Goal: Task Accomplishment & Management: Manage account settings

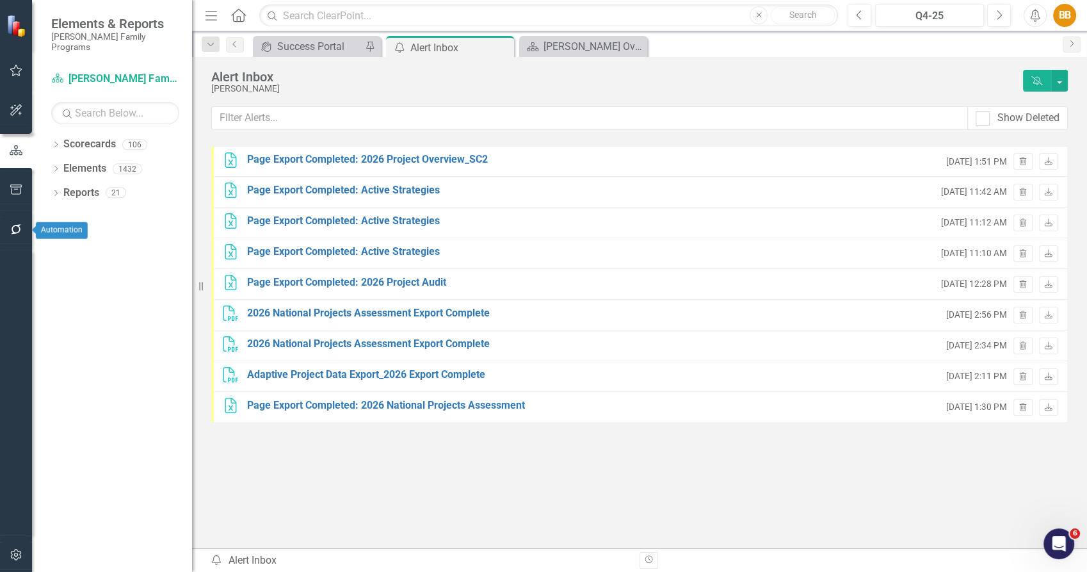
click at [15, 218] on button "button" at bounding box center [16, 229] width 29 height 27
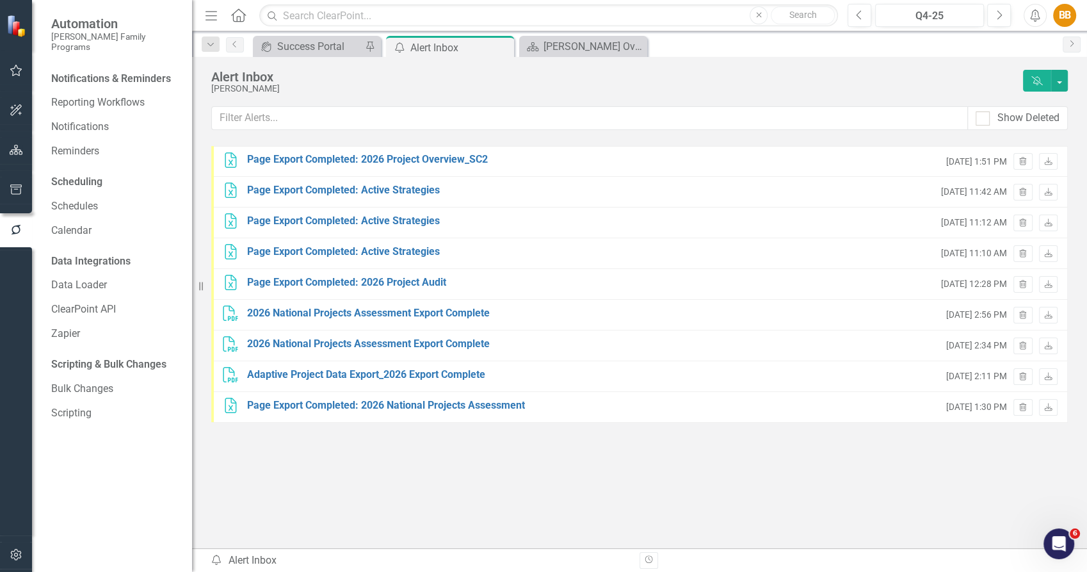
click at [10, 105] on icon "button" at bounding box center [16, 110] width 13 height 10
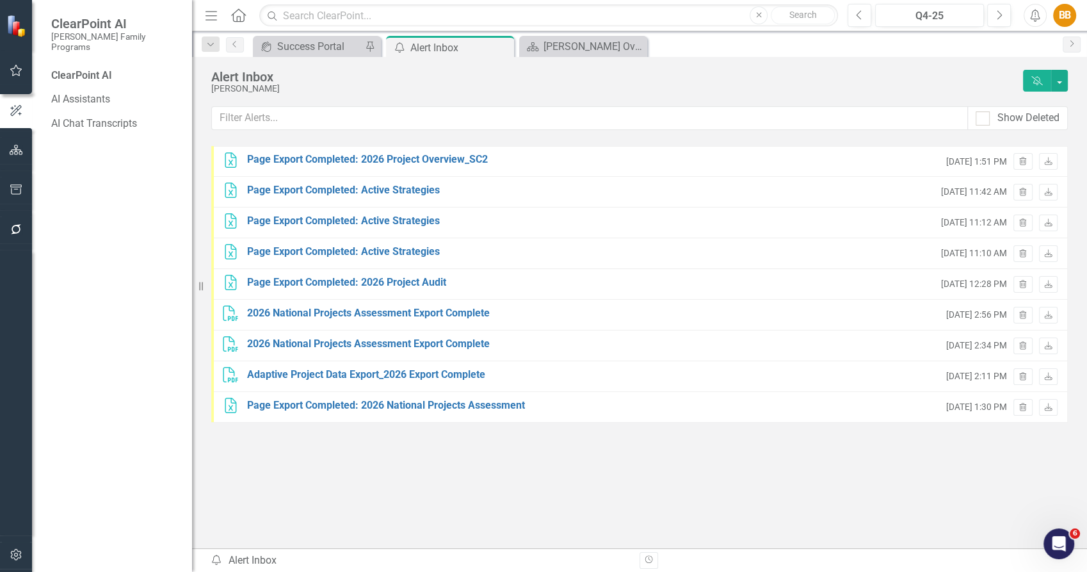
click at [13, 148] on icon "button" at bounding box center [16, 150] width 13 height 10
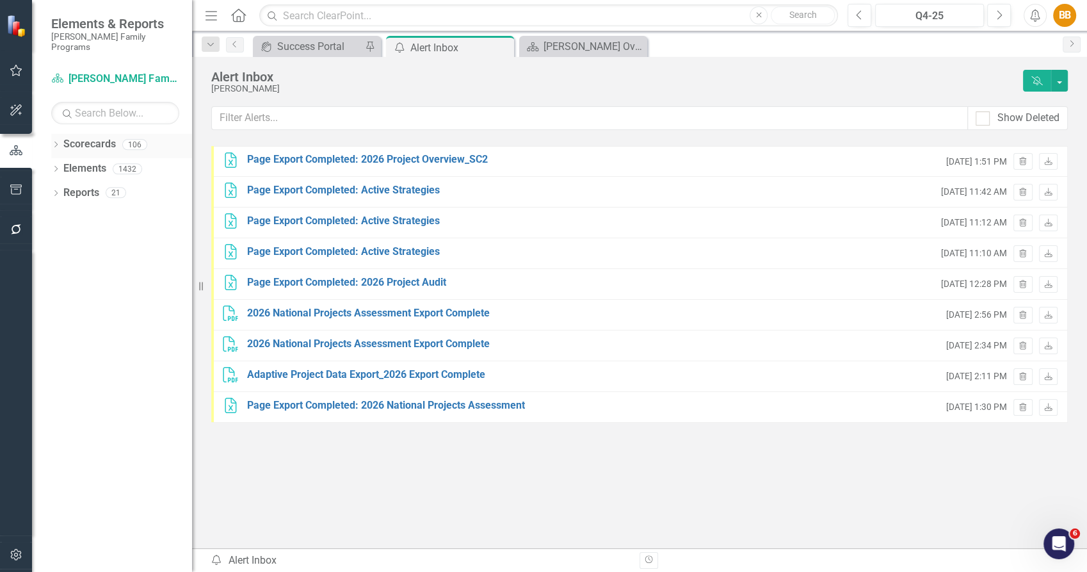
click at [89, 137] on link "Scorecards" at bounding box center [89, 144] width 52 height 15
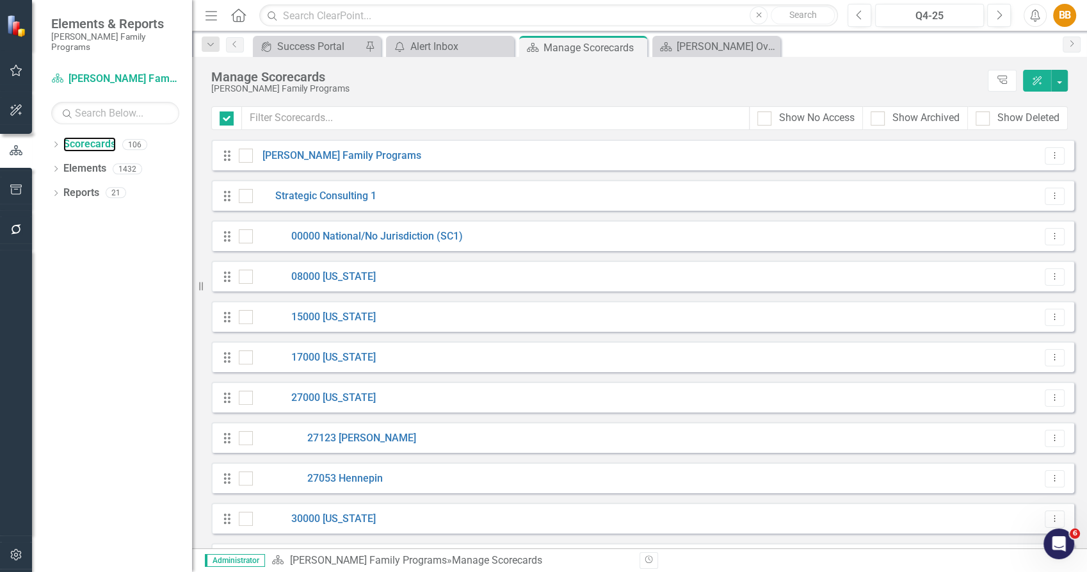
checkbox input "false"
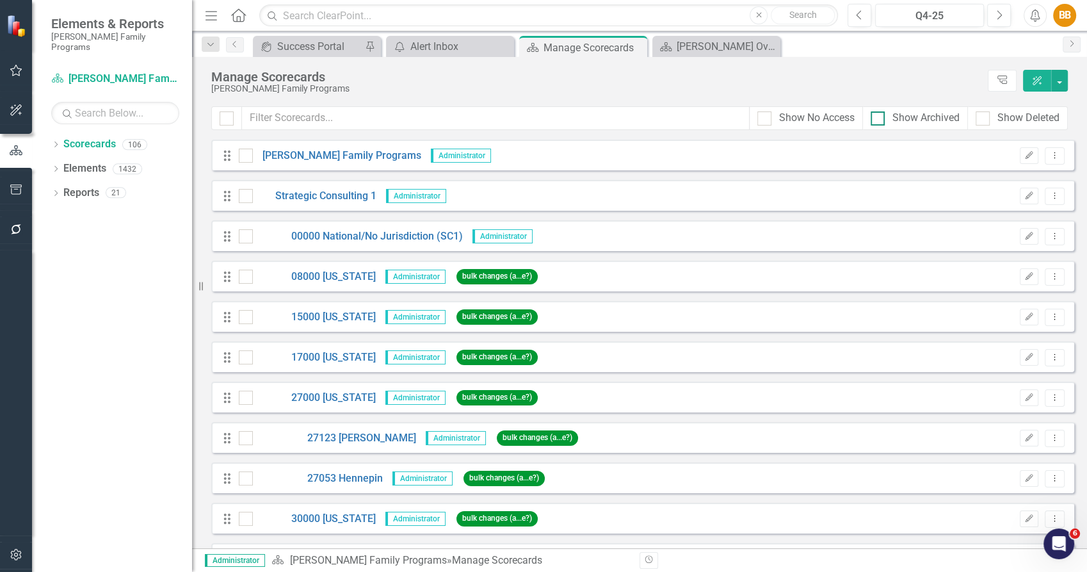
click at [878, 119] on div at bounding box center [877, 118] width 14 height 14
click at [878, 119] on input "Show Archived" at bounding box center [874, 115] width 8 height 8
checkbox input "true"
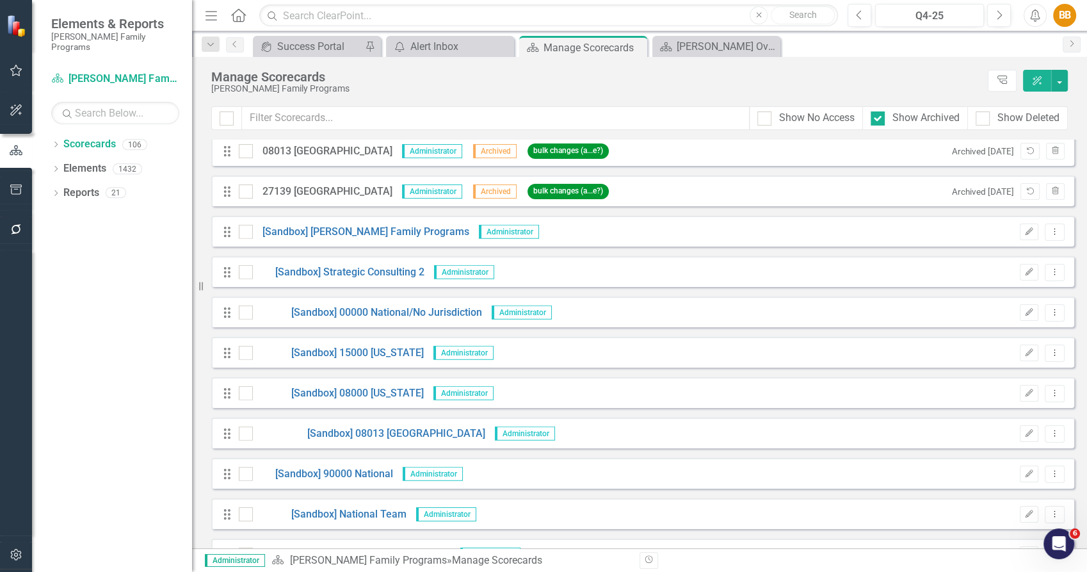
scroll to position [3915, 0]
click at [1025, 195] on icon "Unarchive" at bounding box center [1030, 192] width 10 height 8
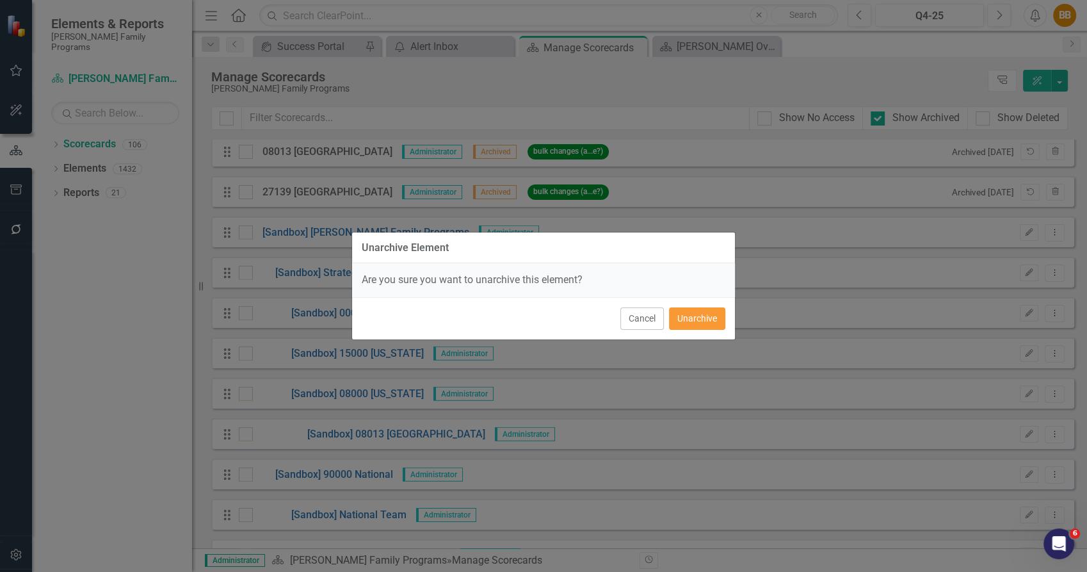
click at [701, 313] on button "Unarchive" at bounding box center [697, 318] width 56 height 22
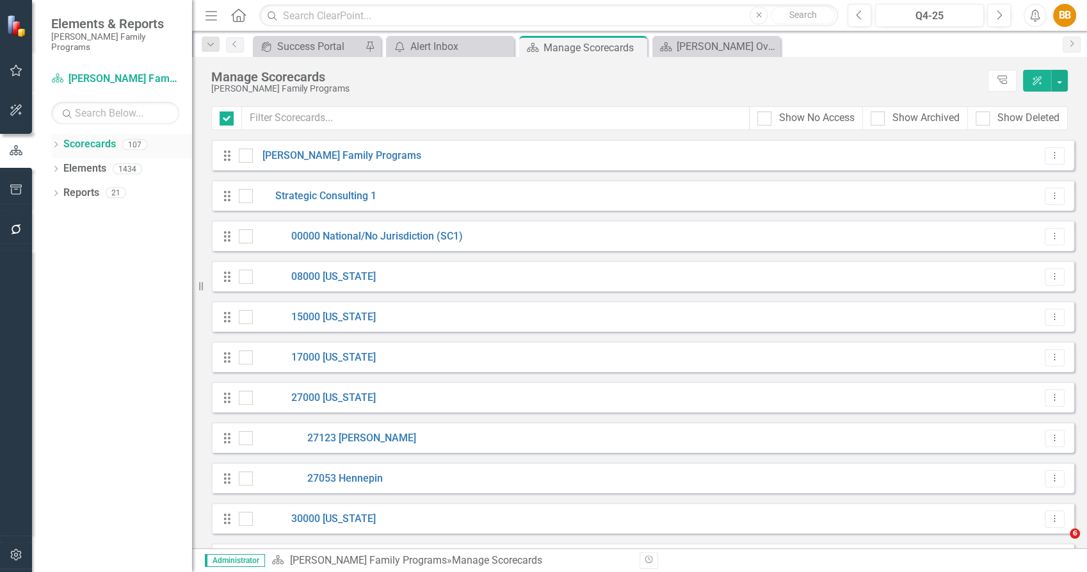
checkbox input "false"
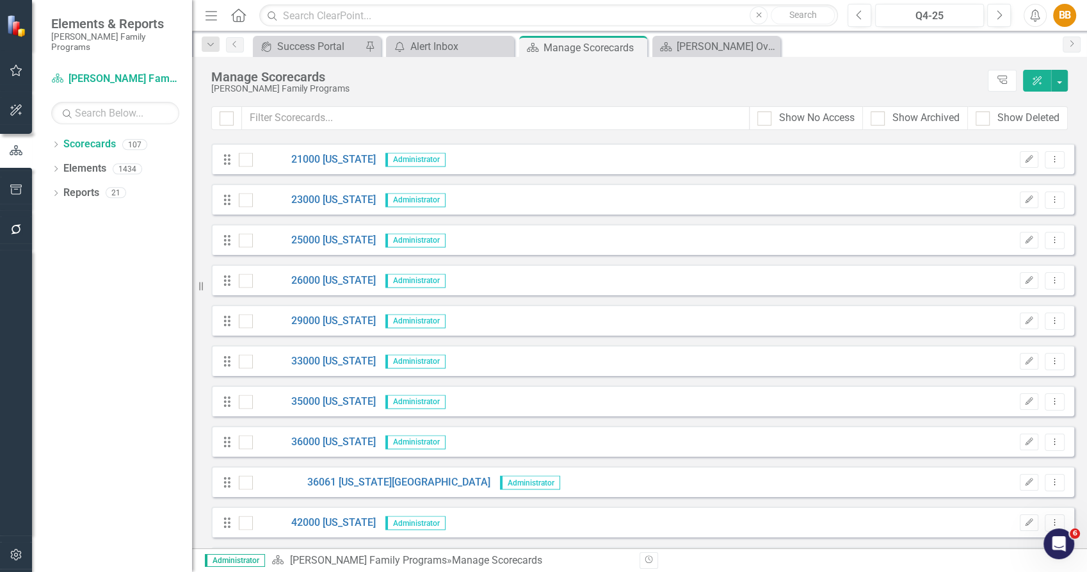
scroll to position [2275, 0]
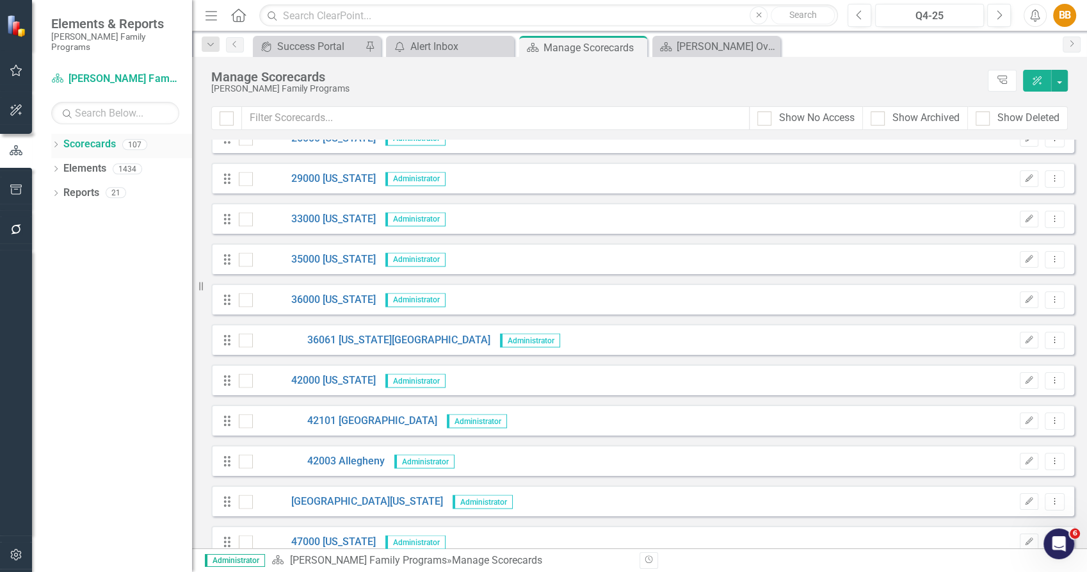
click at [54, 142] on icon "Dropdown" at bounding box center [55, 145] width 9 height 7
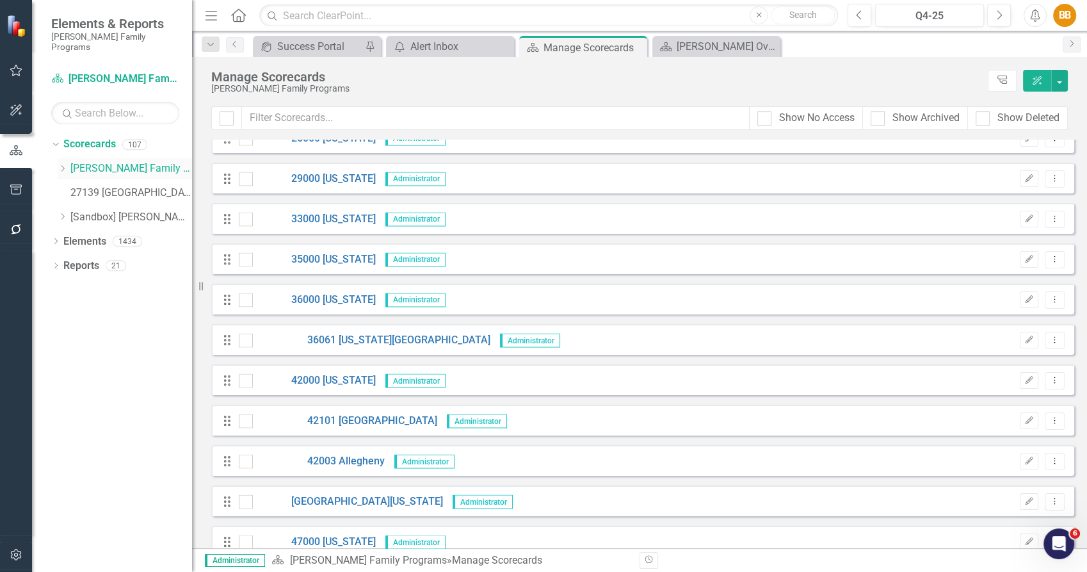
click at [61, 164] on icon "Dropdown" at bounding box center [63, 168] width 10 height 8
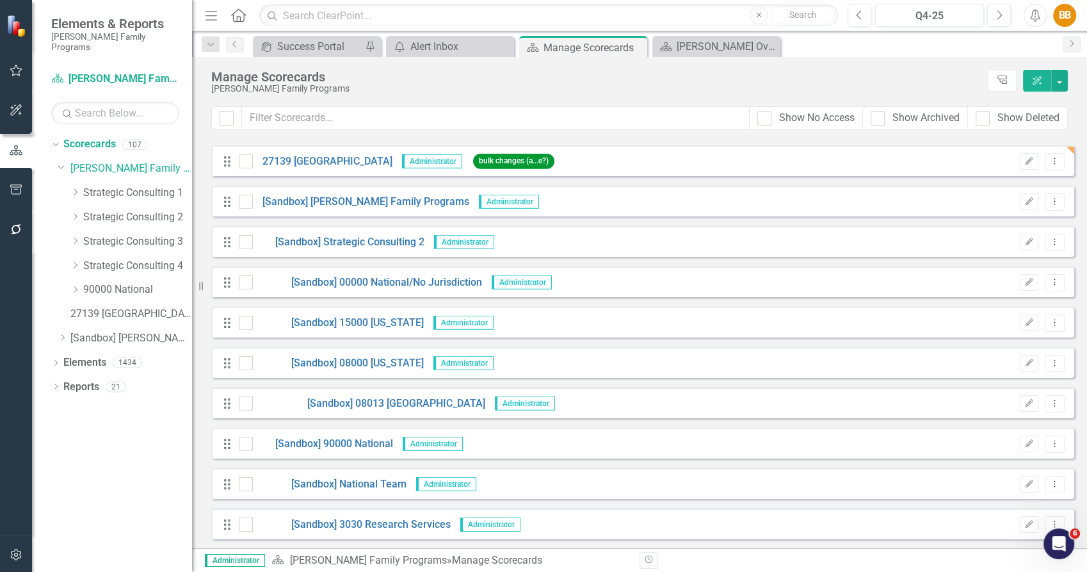
scroll to position [3834, 0]
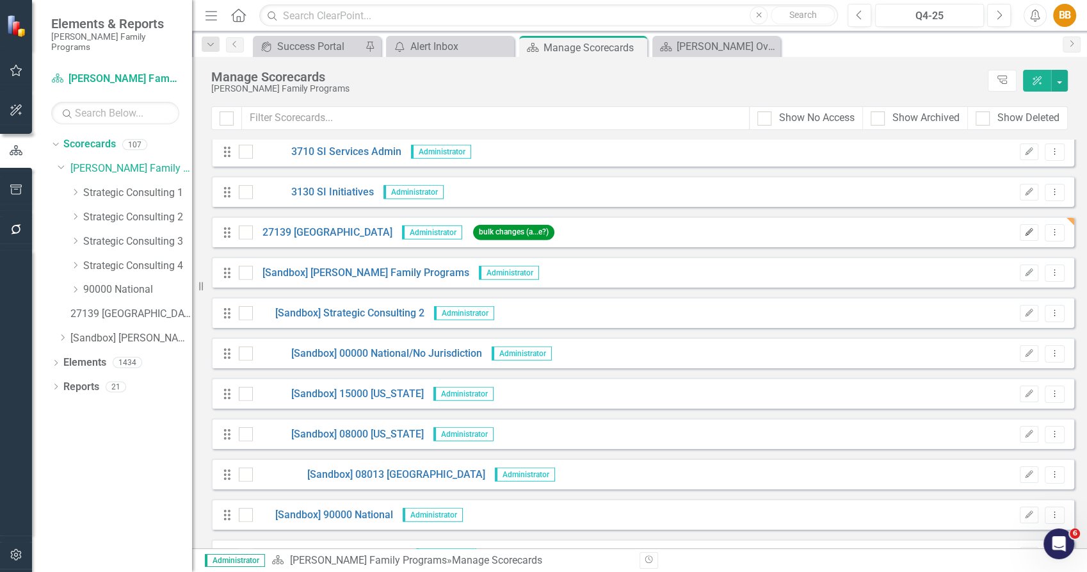
click at [1020, 227] on button "Edit" at bounding box center [1029, 232] width 19 height 17
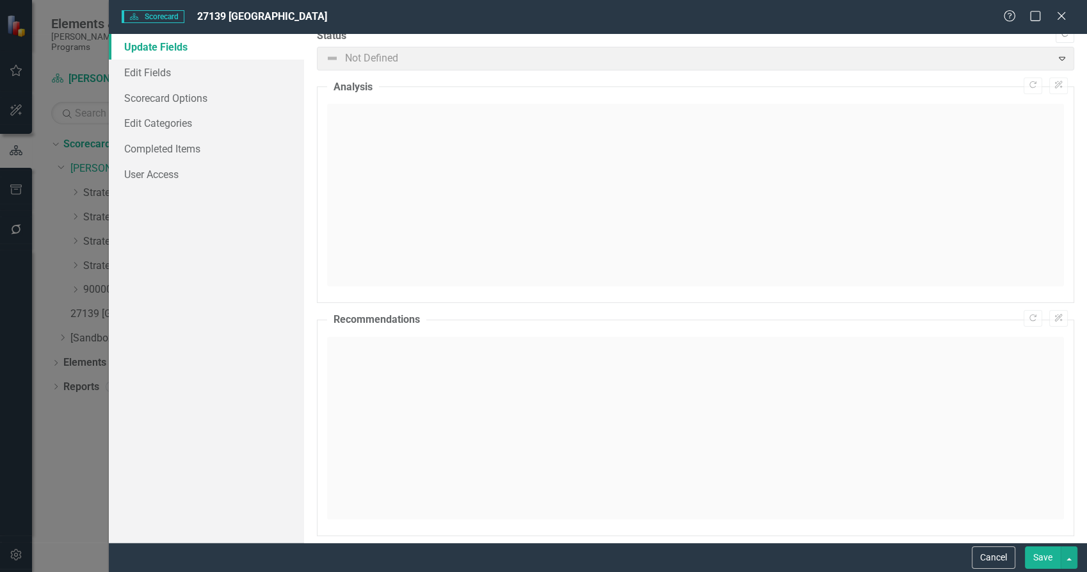
scroll to position [27, 0]
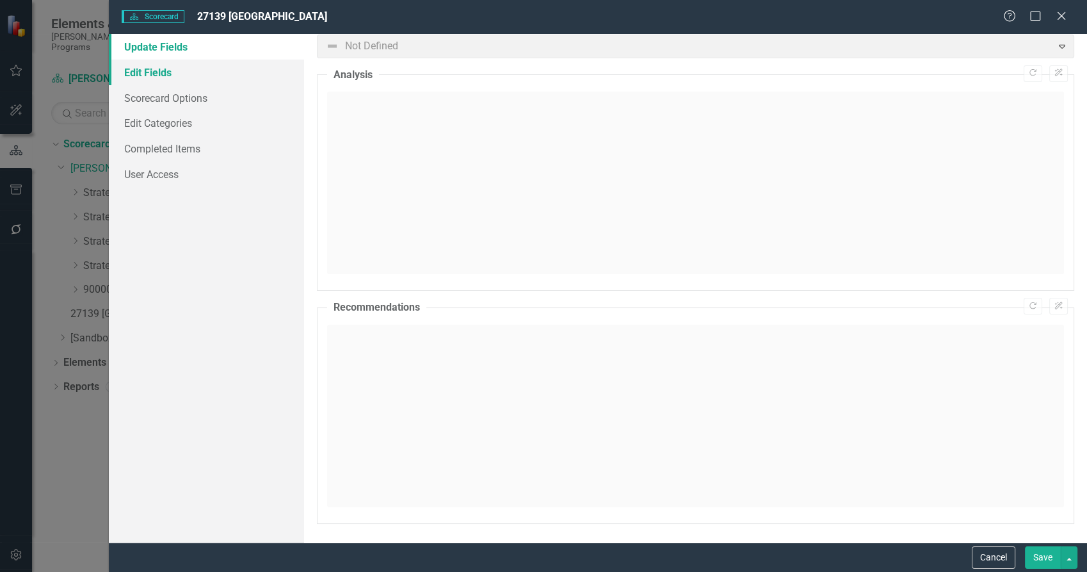
click at [211, 69] on link "Edit Fields" at bounding box center [207, 73] width 196 height 26
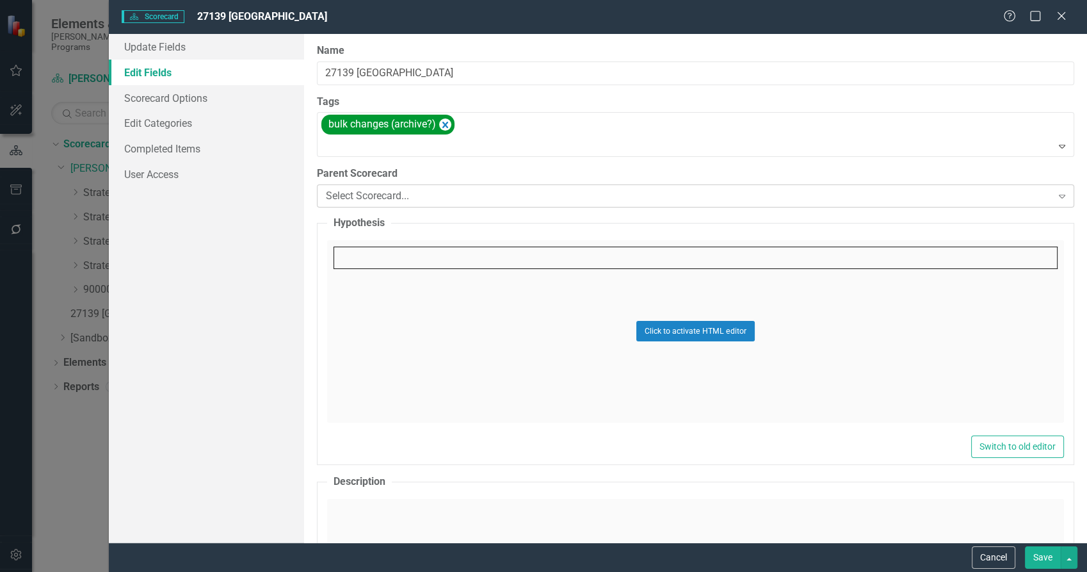
click at [552, 191] on div "Select Scorecard..." at bounding box center [688, 196] width 725 height 15
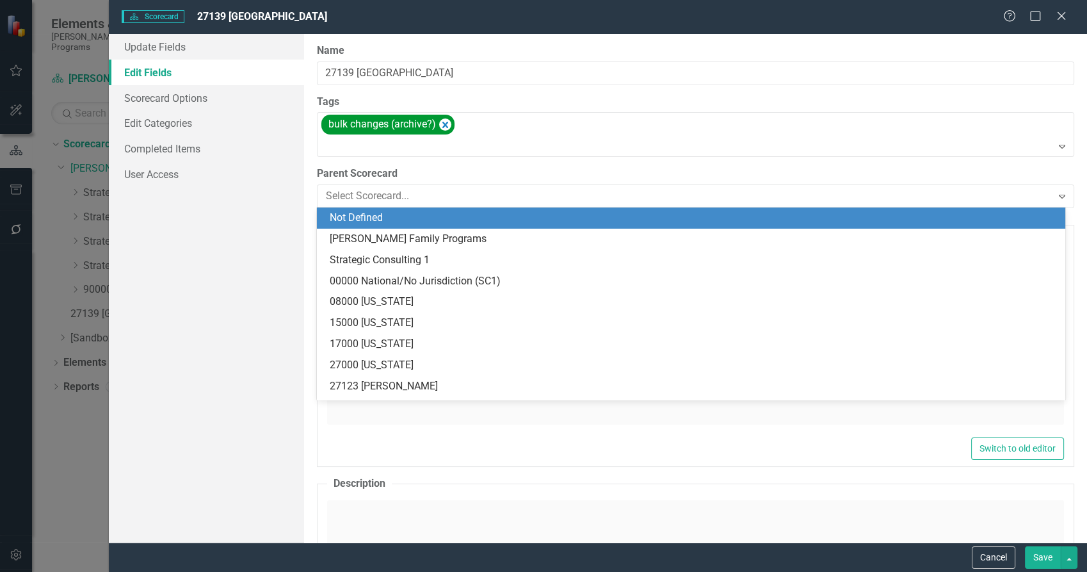
click at [417, 256] on div "Strategic Consulting 1" at bounding box center [693, 260] width 727 height 15
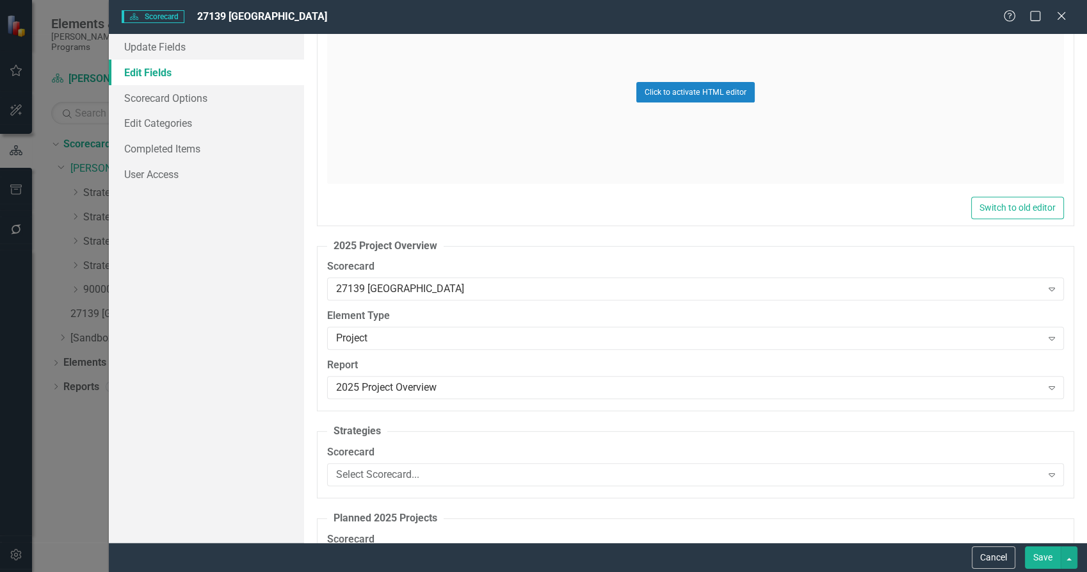
scroll to position [782, 0]
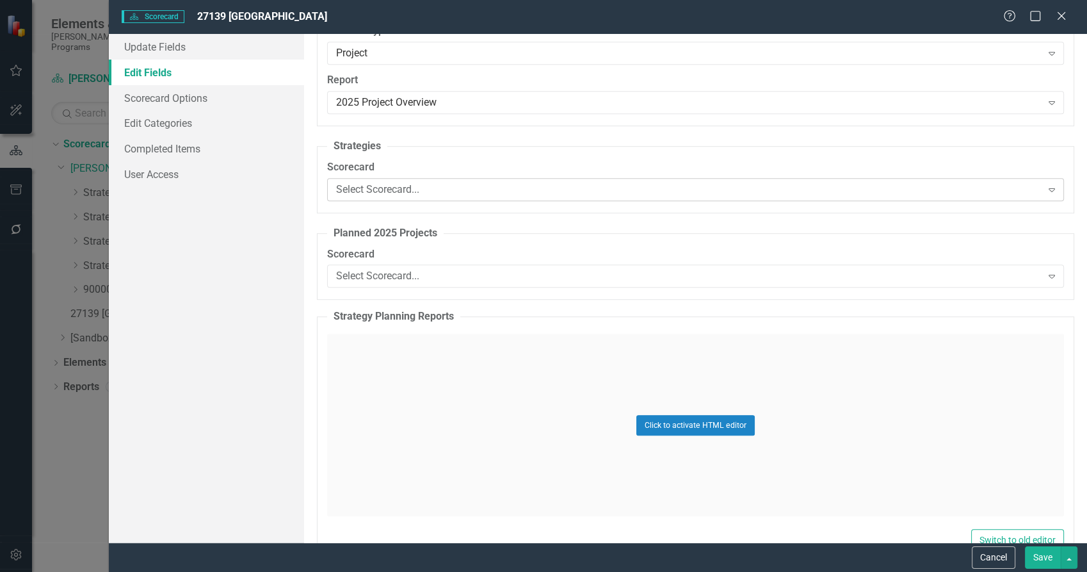
click at [439, 195] on div "Select Scorecard..." at bounding box center [688, 189] width 705 height 15
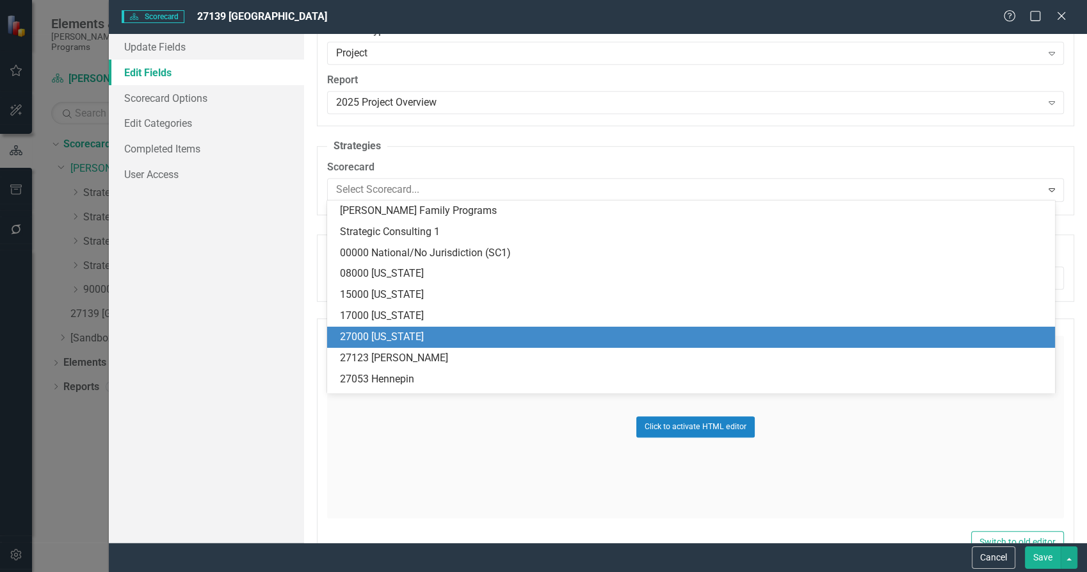
click at [436, 333] on div "27000 [US_STATE]" at bounding box center [693, 337] width 707 height 15
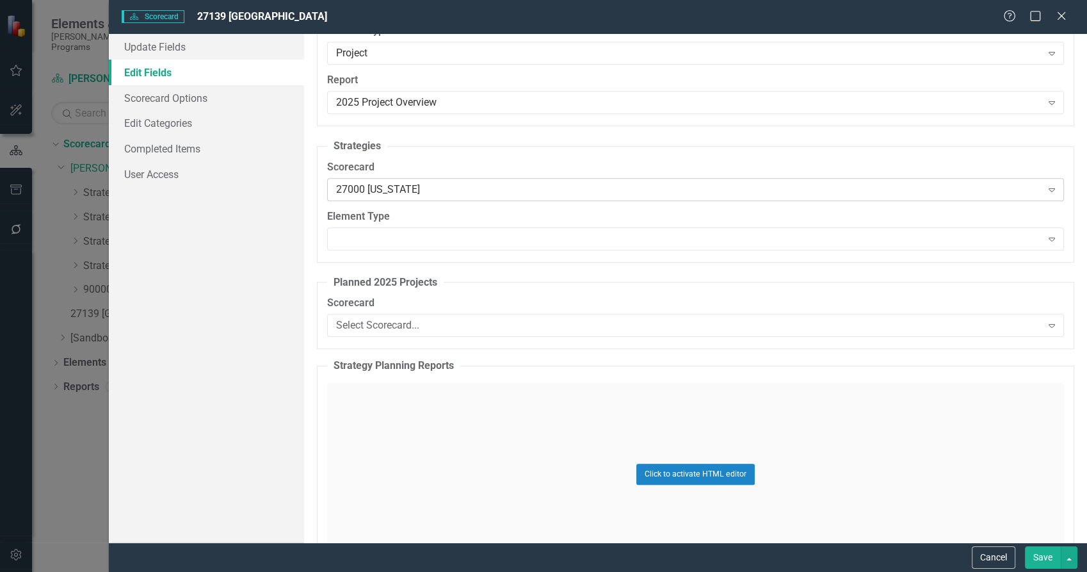
click at [447, 193] on div "27000 [US_STATE]" at bounding box center [688, 189] width 705 height 15
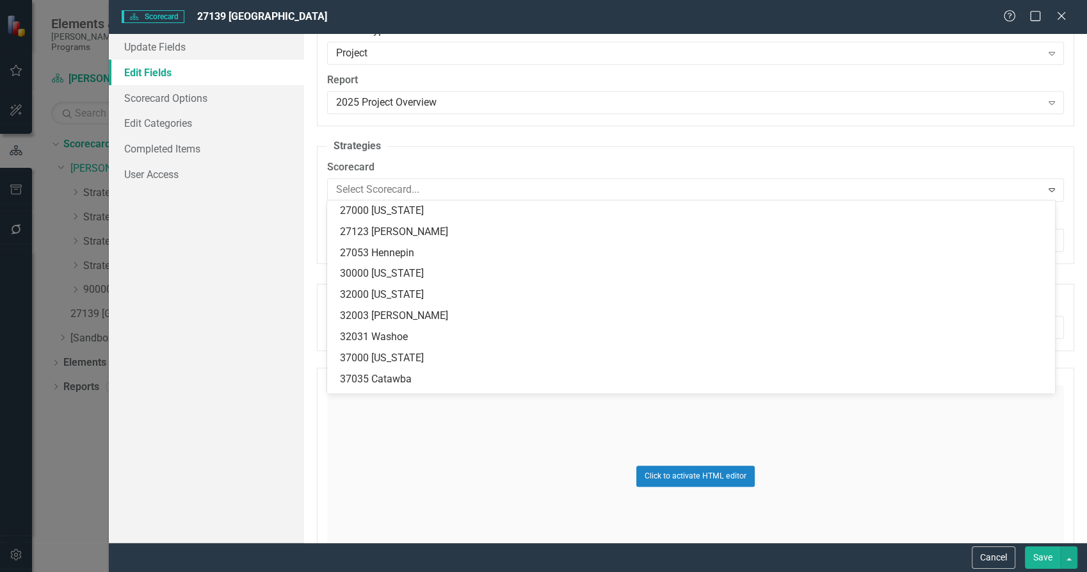
scroll to position [0, 0]
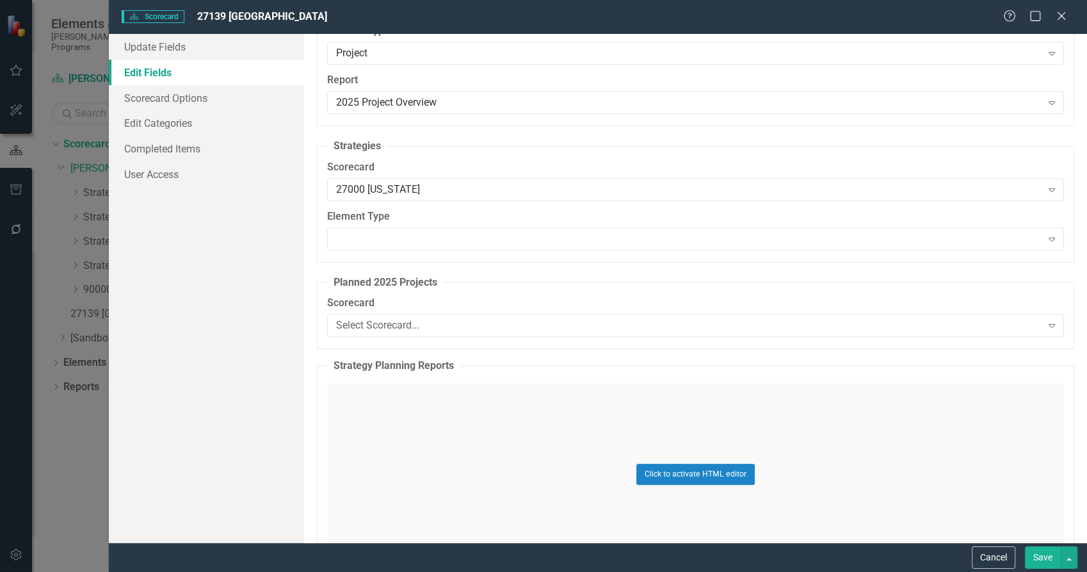
click at [456, 163] on label "Scorecard" at bounding box center [695, 167] width 737 height 15
click at [435, 188] on div "27000 [US_STATE]" at bounding box center [688, 189] width 705 height 15
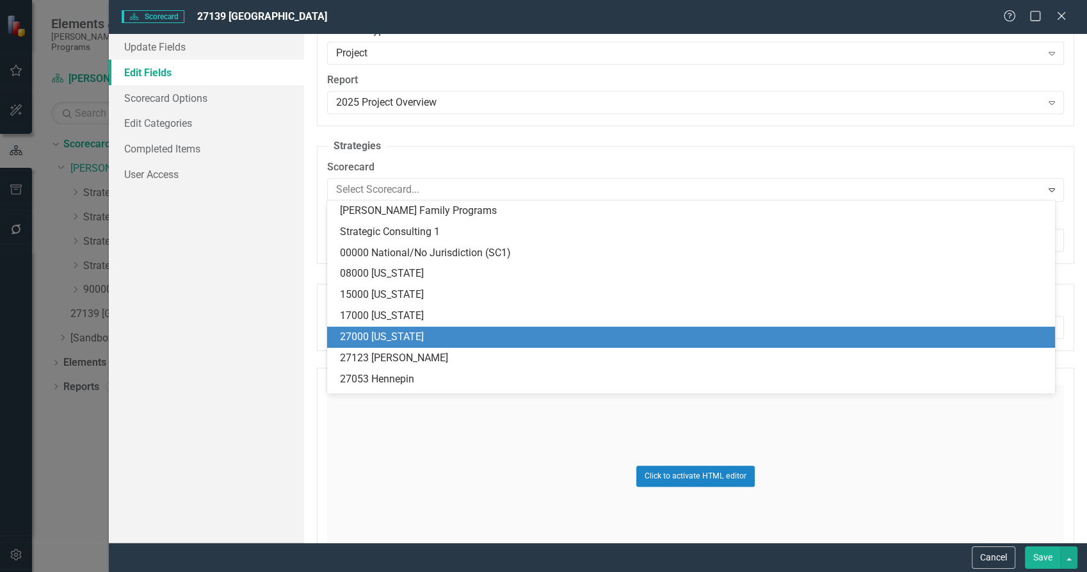
scroll to position [126, 0]
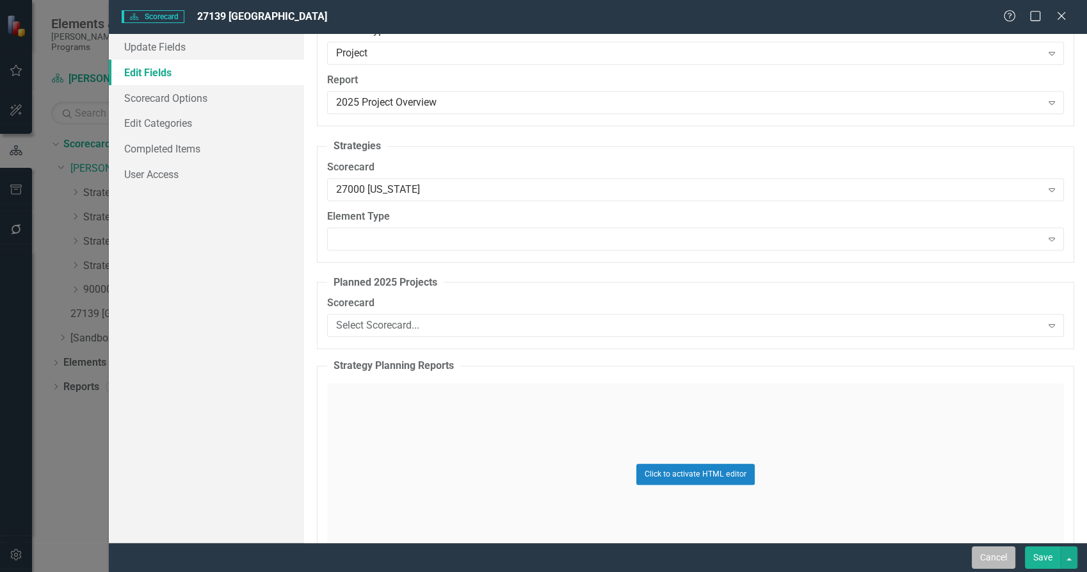
click at [998, 559] on button "Cancel" at bounding box center [994, 557] width 44 height 22
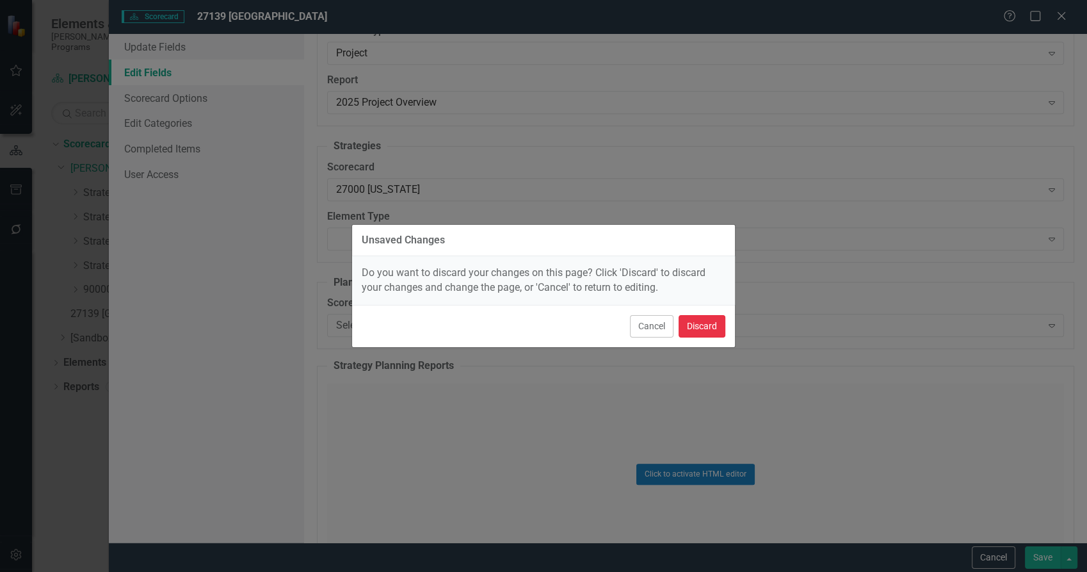
click at [702, 330] on button "Discard" at bounding box center [701, 326] width 47 height 22
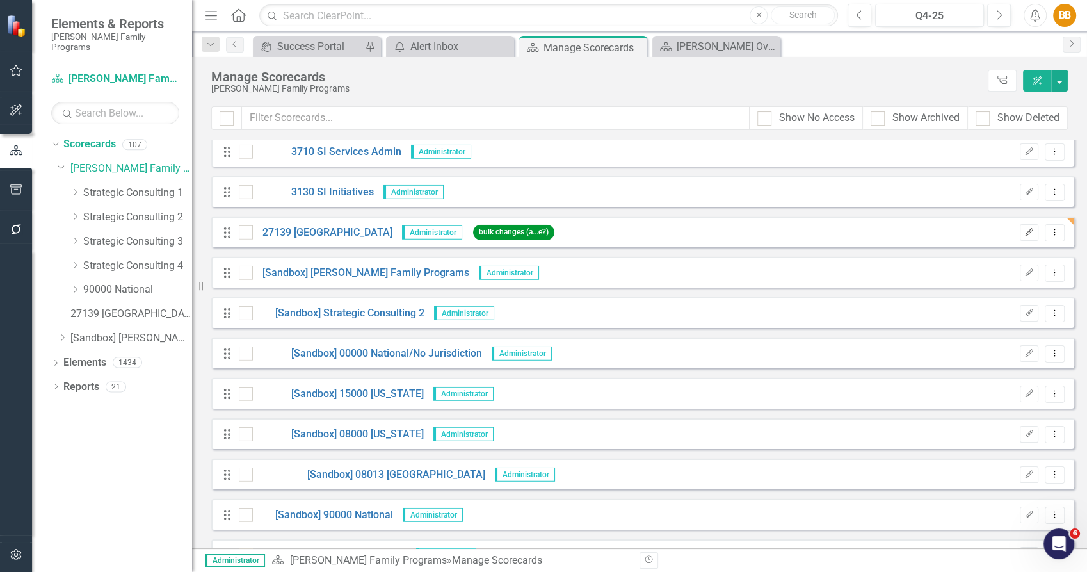
click at [1024, 232] on icon "Edit" at bounding box center [1029, 232] width 10 height 8
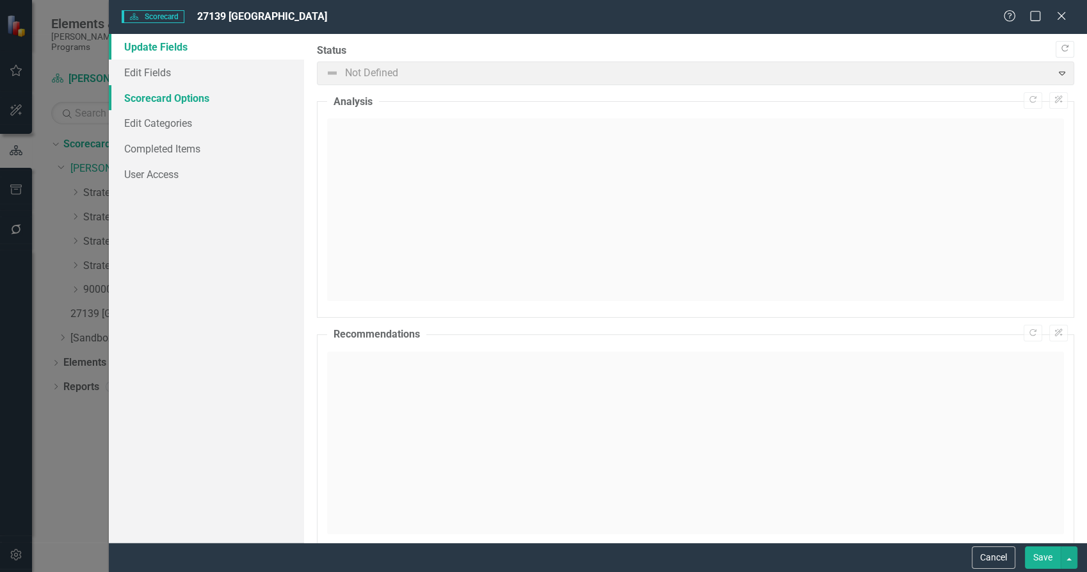
click at [196, 97] on link "Scorecard Options" at bounding box center [207, 98] width 196 height 26
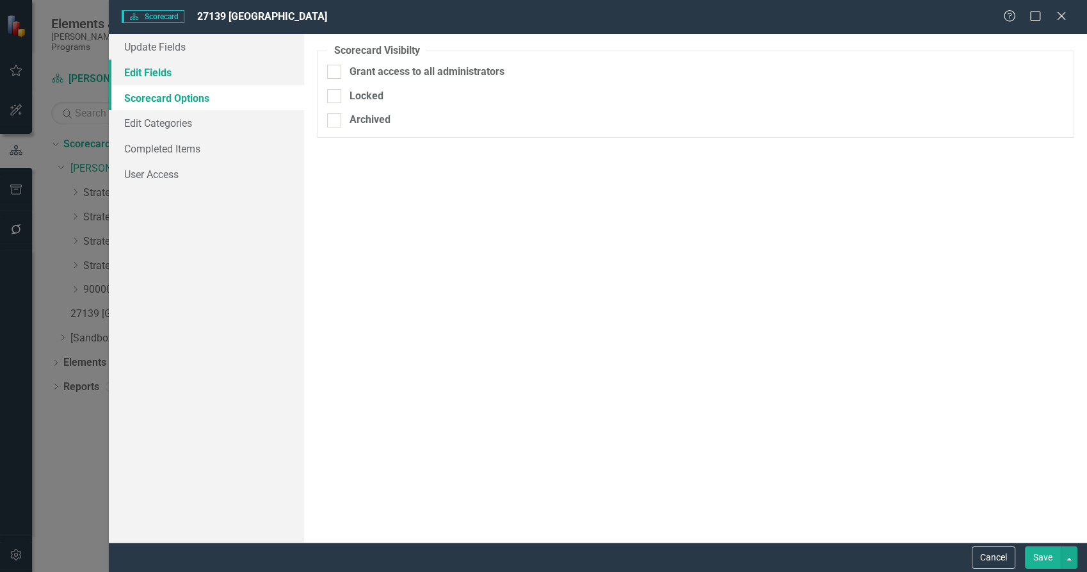
click at [187, 72] on link "Edit Fields" at bounding box center [207, 73] width 196 height 26
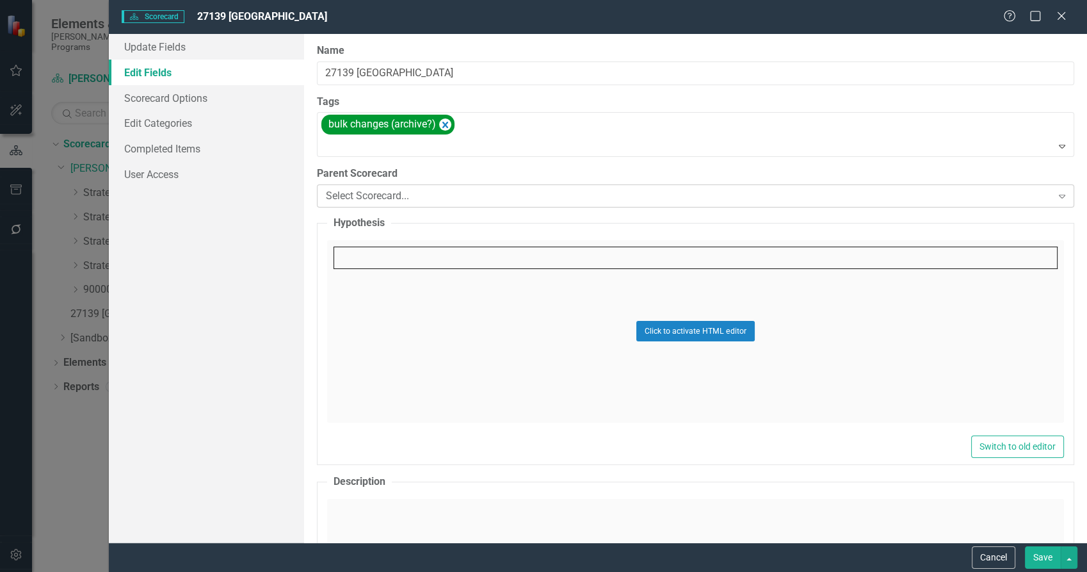
click at [440, 206] on div "Select Scorecard... Expand" at bounding box center [695, 195] width 757 height 23
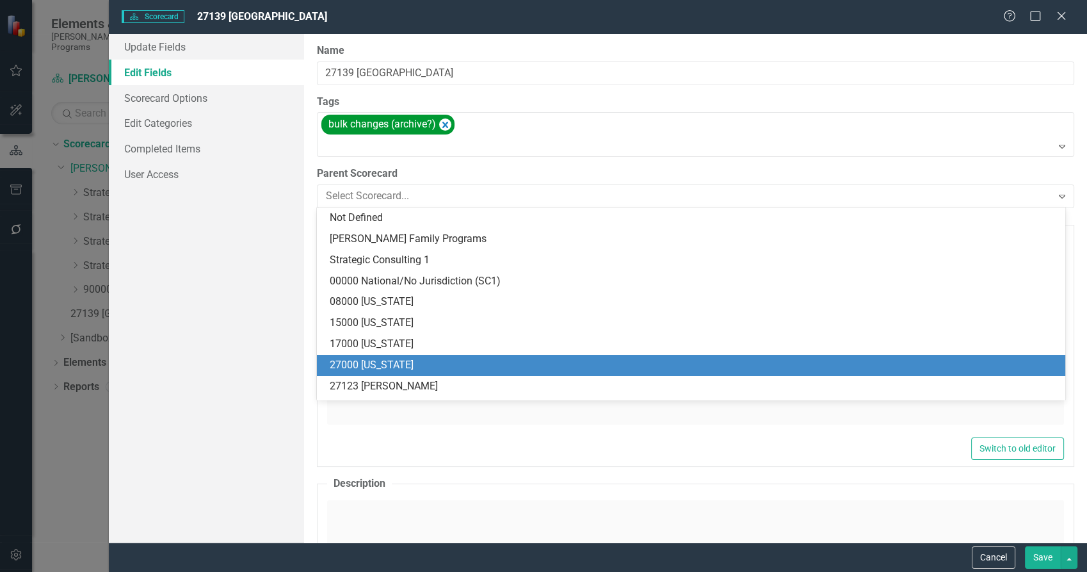
click at [443, 359] on div "27000 [US_STATE]" at bounding box center [693, 365] width 727 height 15
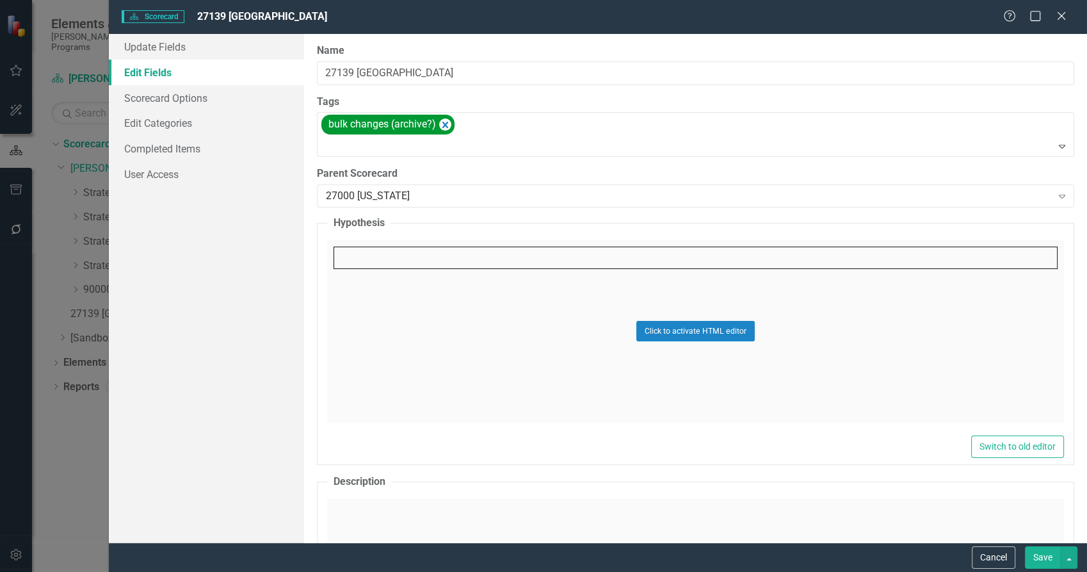
click at [1043, 561] on button "Save" at bounding box center [1043, 557] width 36 height 22
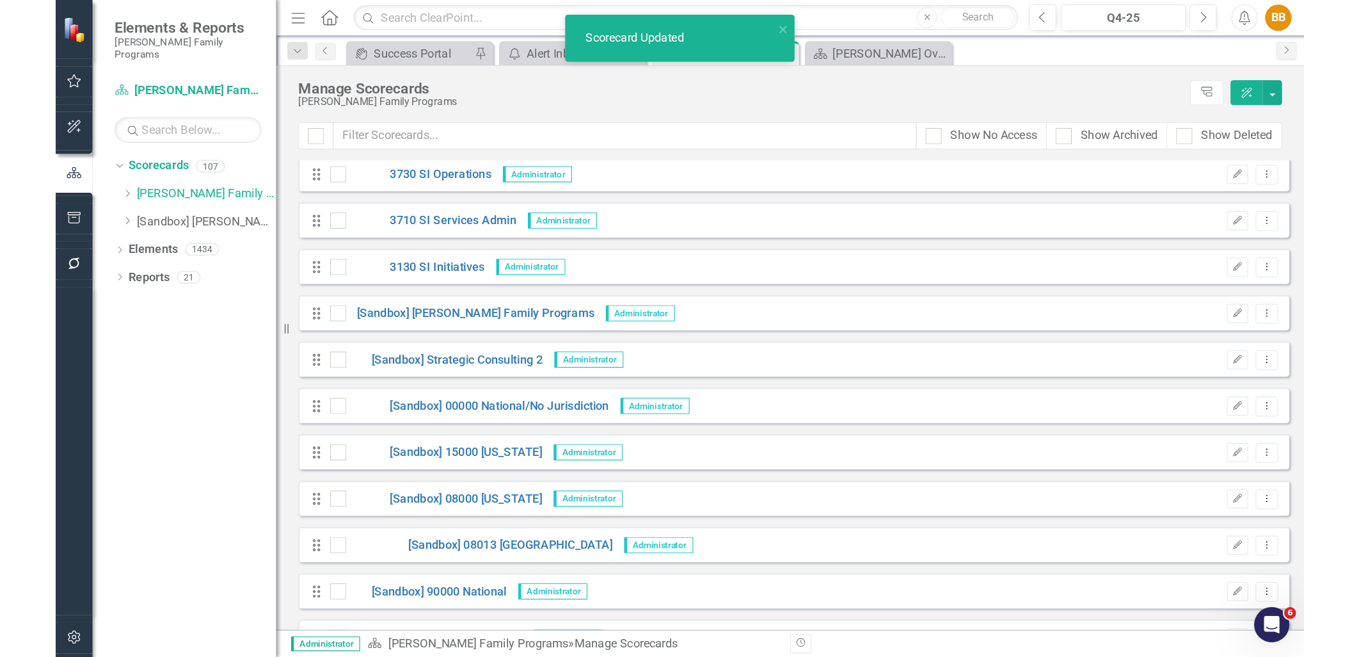
scroll to position [205, 0]
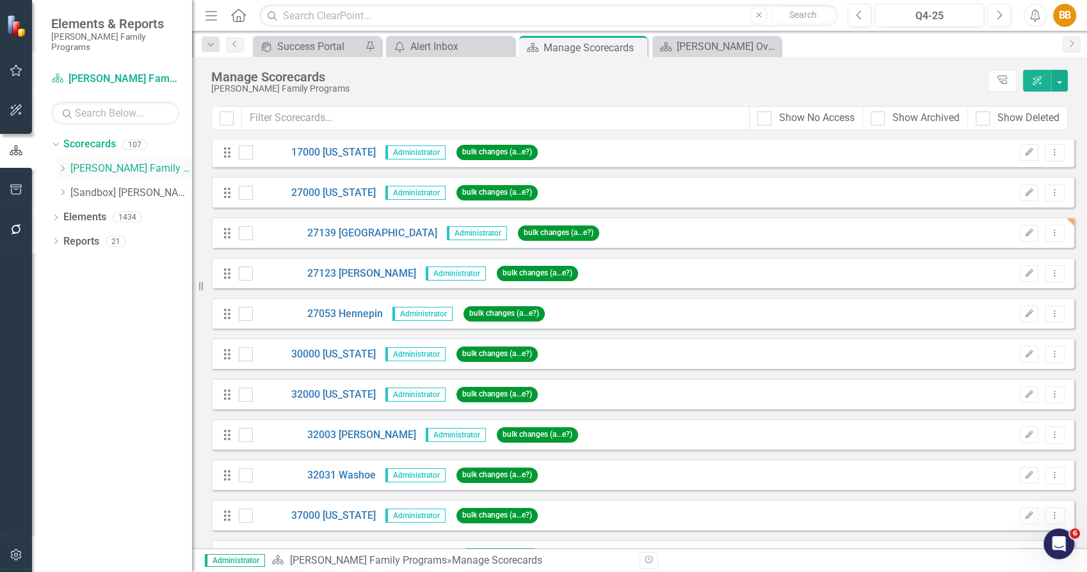
click at [65, 164] on icon "Dropdown" at bounding box center [63, 168] width 10 height 8
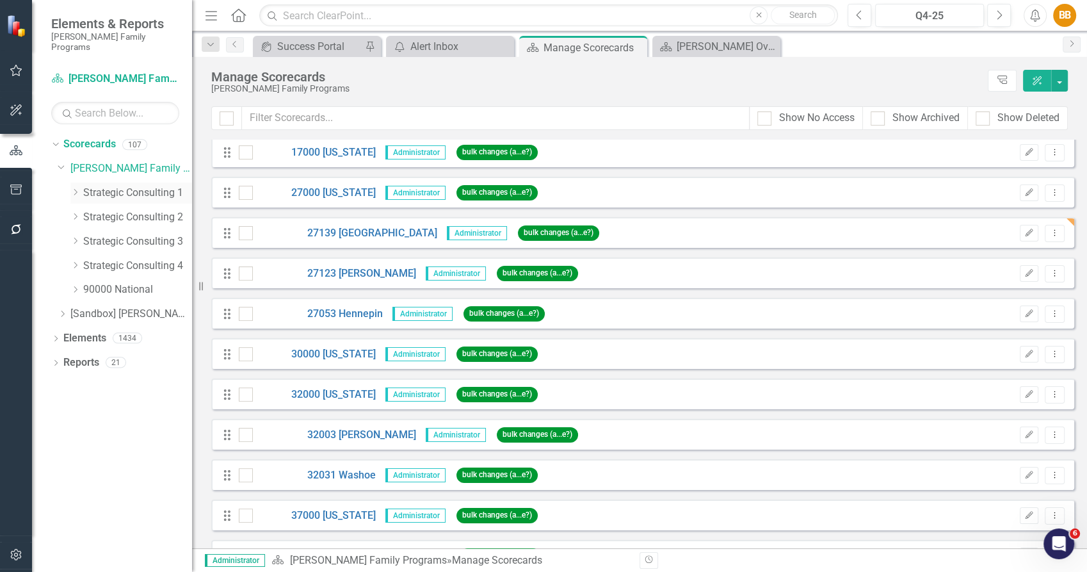
click at [75, 188] on div "Dropdown" at bounding box center [75, 193] width 10 height 11
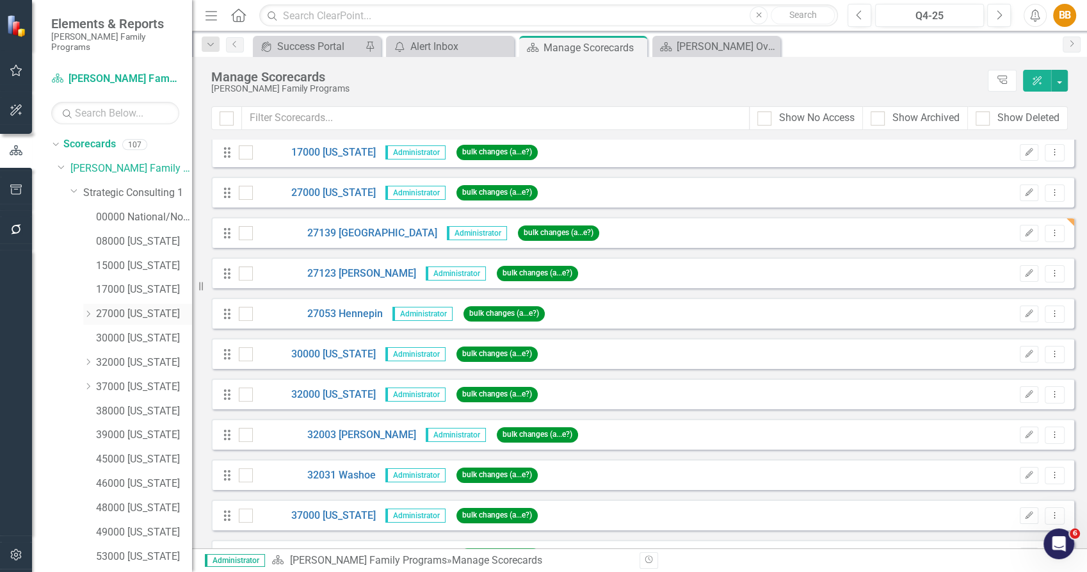
click at [88, 310] on icon "Dropdown" at bounding box center [88, 314] width 10 height 8
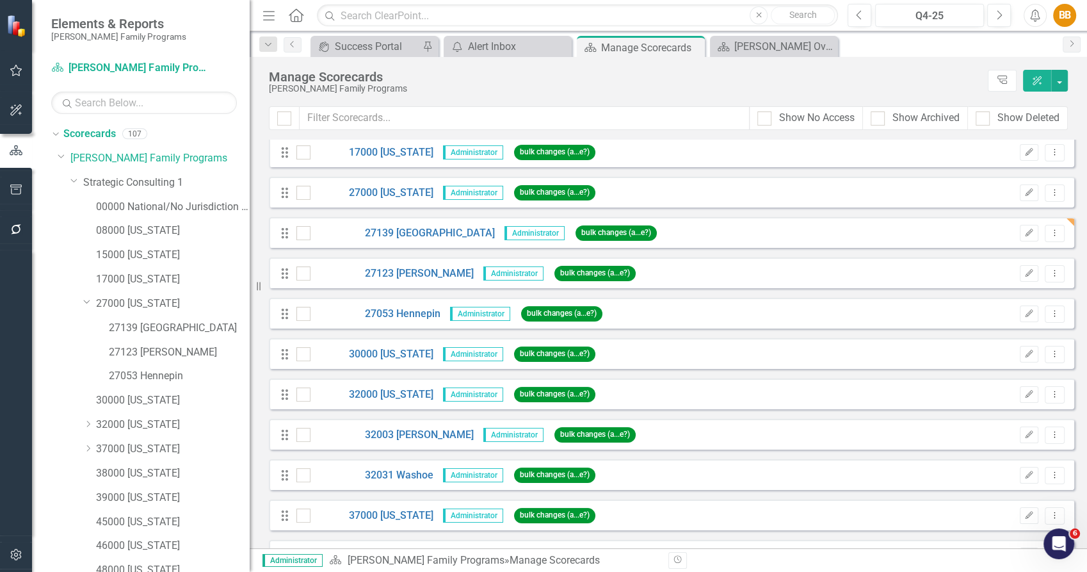
drag, startPoint x: 195, startPoint y: 313, endPoint x: 248, endPoint y: 316, distance: 53.8
click at [250, 316] on div "Resize" at bounding box center [255, 286] width 10 height 572
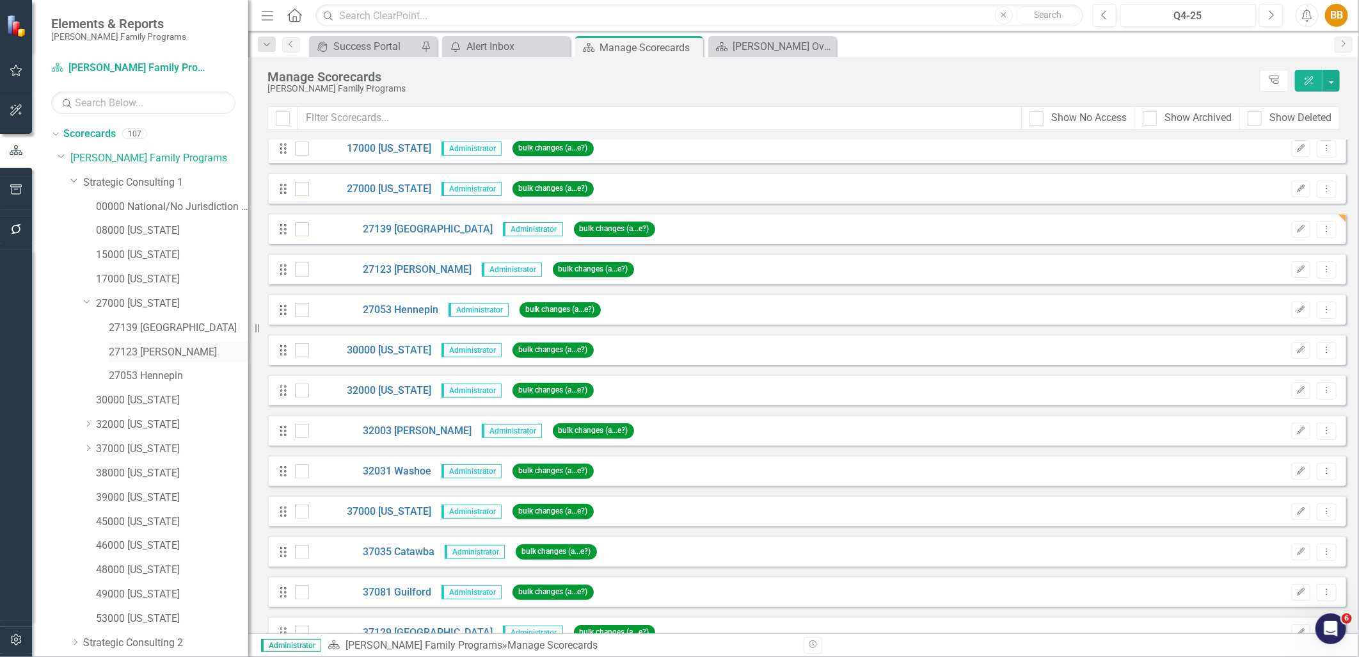
scroll to position [205, 0]
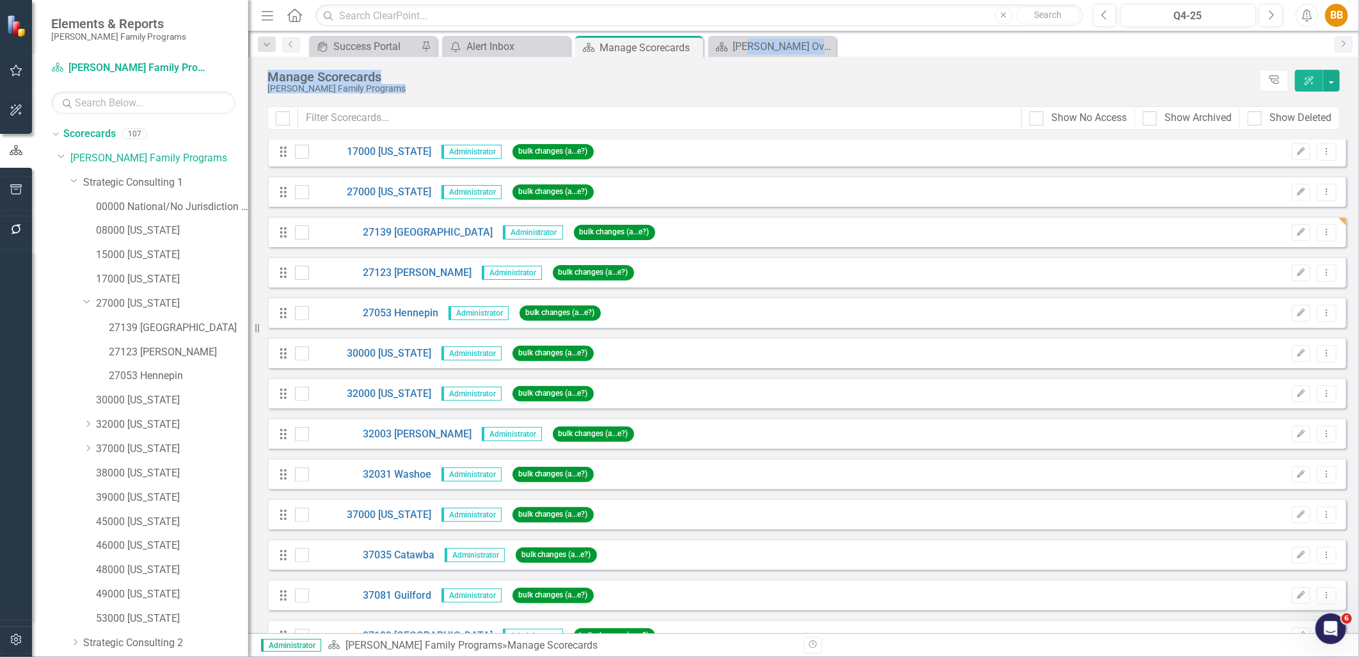
drag, startPoint x: 732, startPoint y: 76, endPoint x: 749, endPoint y: 222, distance: 147.7
click at [746, 216] on div "Menu Home Search Close Search Previous Q4-25 Next Alerts BB User Edit Profile D…" at bounding box center [803, 328] width 1111 height 657
click at [1082, 45] on div "icon.portal Success Portal Pin icon.alertInbox Alert Inbox Close Scorecard Mana…" at bounding box center [818, 46] width 1022 height 20
